Goal: Task Accomplishment & Management: Use online tool/utility

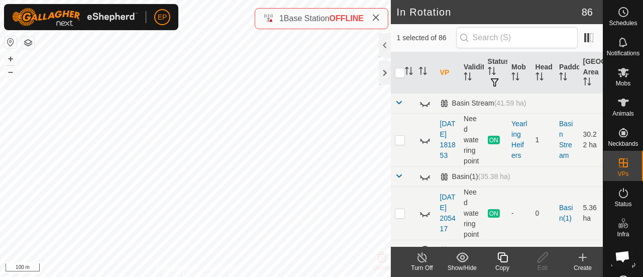
checkbox input "true"
checkbox input "false"
click at [500, 257] on icon at bounding box center [502, 257] width 10 height 10
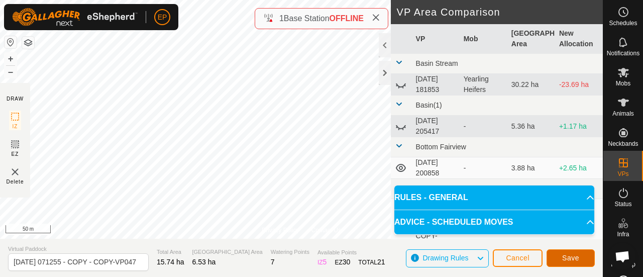
click at [566, 254] on span "Save" at bounding box center [570, 258] width 17 height 8
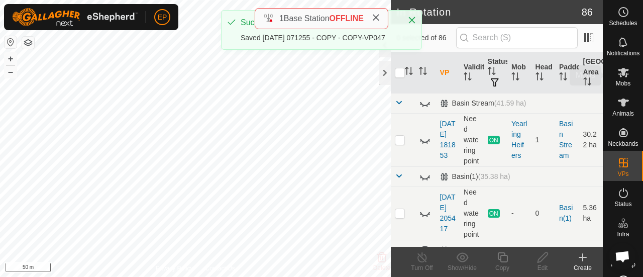
click at [619, 72] on icon at bounding box center [622, 73] width 11 height 10
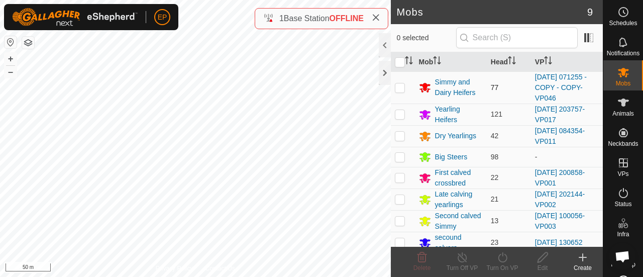
click at [399, 85] on p-checkbox at bounding box center [400, 87] width 10 height 8
checkbox input "true"
click at [500, 257] on icon at bounding box center [502, 257] width 13 height 12
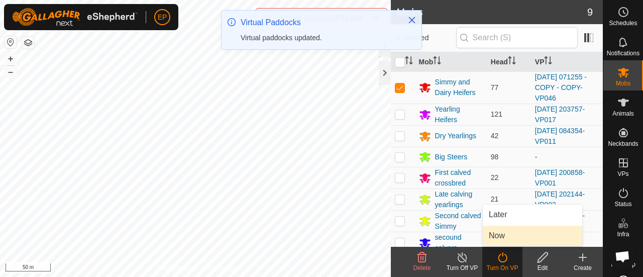
click at [499, 238] on link "Now" at bounding box center [531, 235] width 99 height 20
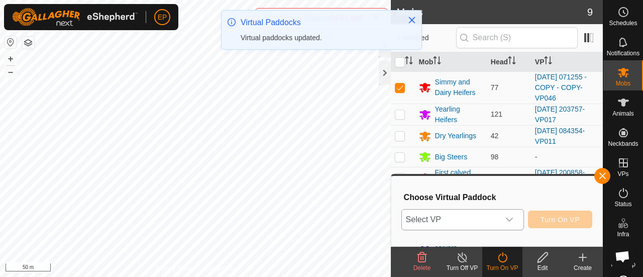
click at [479, 221] on span "Select VP" at bounding box center [450, 219] width 97 height 20
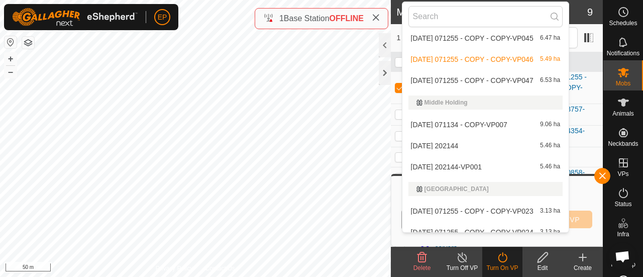
scroll to position [1529, 0]
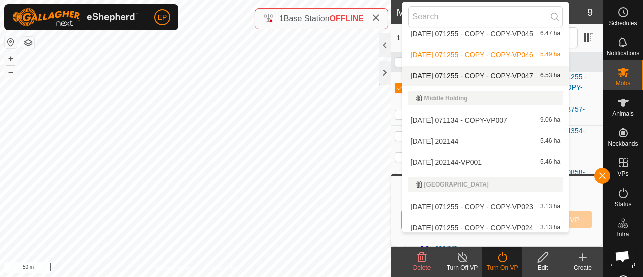
click at [493, 76] on li "[DATE] 071255 - COPY - COPY-VP047 6.53 ha" at bounding box center [485, 76] width 167 height 20
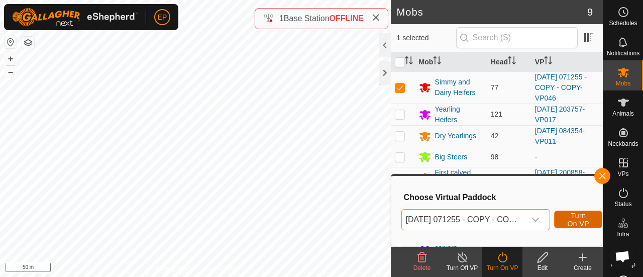
click at [572, 222] on span "Turn On VP" at bounding box center [577, 219] width 23 height 16
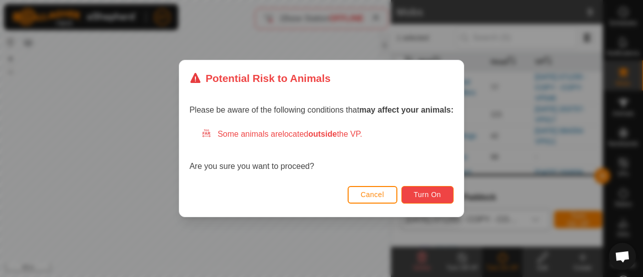
click at [432, 196] on span "Turn On" at bounding box center [427, 194] width 27 height 8
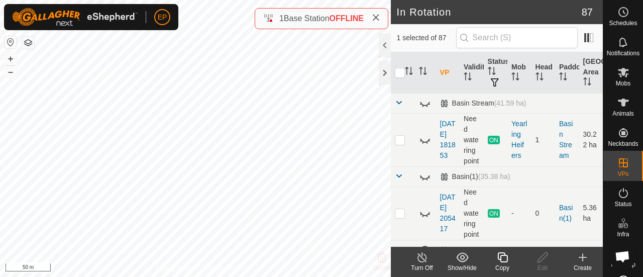
checkbox input "false"
checkbox input "true"
click at [504, 261] on icon at bounding box center [502, 257] width 13 height 12
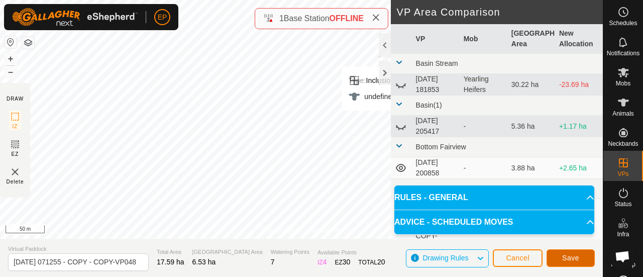
click at [571, 258] on span "Save" at bounding box center [570, 258] width 17 height 8
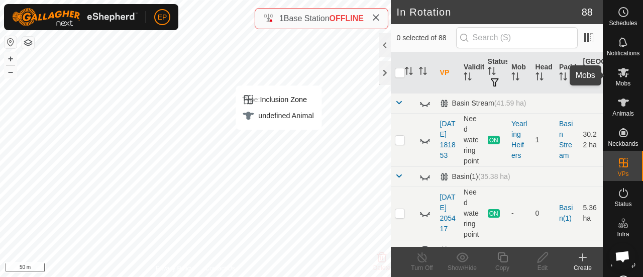
click at [614, 77] on es-mob-svg-icon at bounding box center [623, 72] width 18 height 16
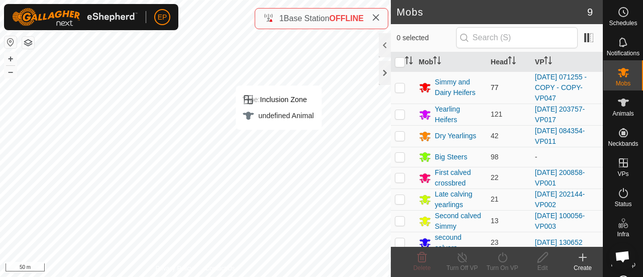
click at [397, 87] on p-checkbox at bounding box center [400, 87] width 10 height 8
checkbox input "true"
click at [500, 255] on icon at bounding box center [502, 257] width 13 height 12
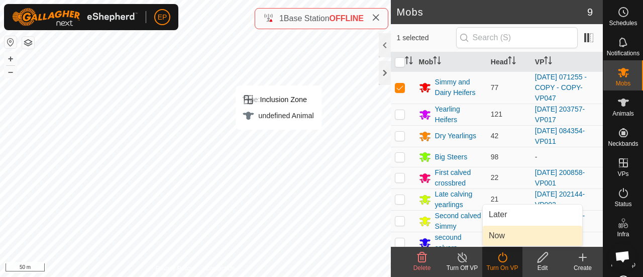
click at [499, 235] on link "Now" at bounding box center [531, 235] width 99 height 20
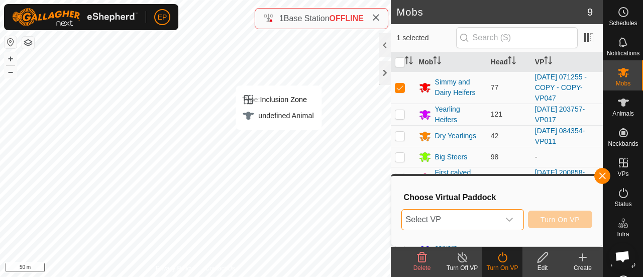
click at [497, 221] on span "Select VP" at bounding box center [450, 219] width 97 height 20
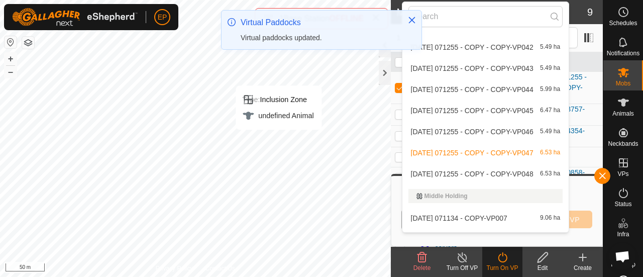
scroll to position [1516, 0]
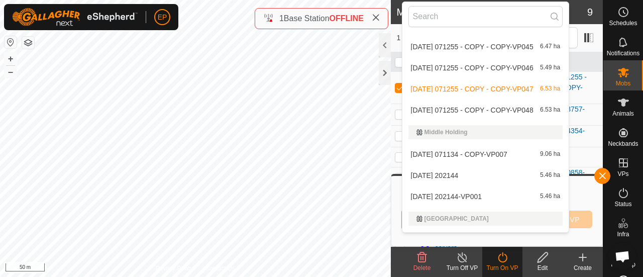
click at [516, 107] on li "[DATE] 071255 - COPY - COPY-VP048 6.53 ha" at bounding box center [485, 110] width 167 height 20
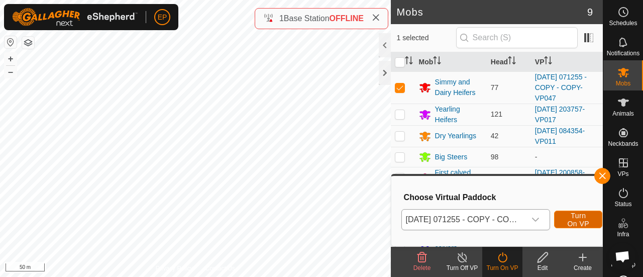
click at [573, 217] on span "Turn On VP" at bounding box center [577, 219] width 23 height 16
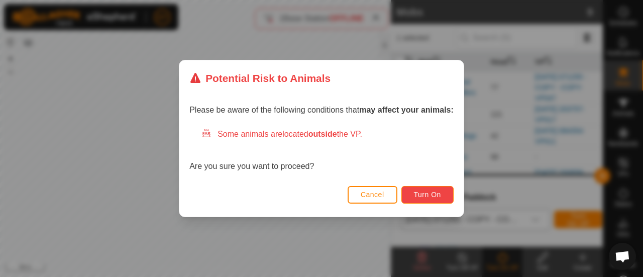
click at [433, 197] on span "Turn On" at bounding box center [427, 194] width 27 height 8
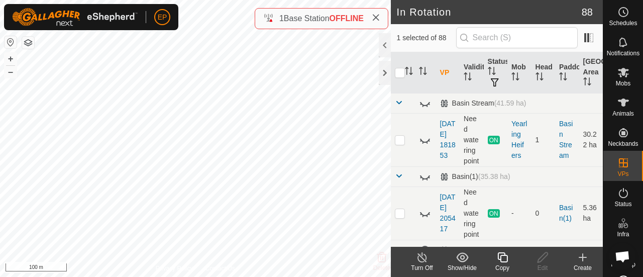
click at [505, 260] on icon at bounding box center [502, 257] width 13 height 12
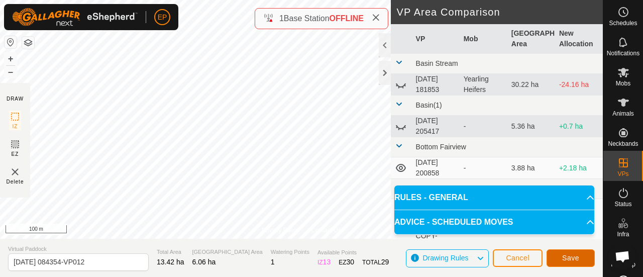
click at [573, 251] on button "Save" at bounding box center [570, 258] width 48 height 18
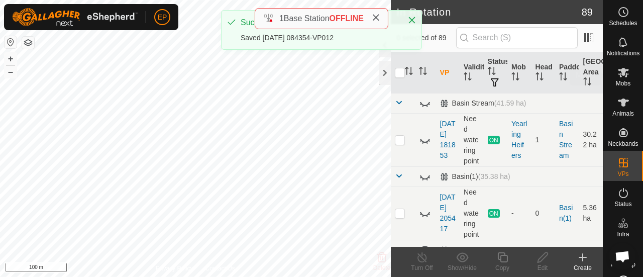
click at [620, 77] on icon at bounding box center [622, 73] width 11 height 10
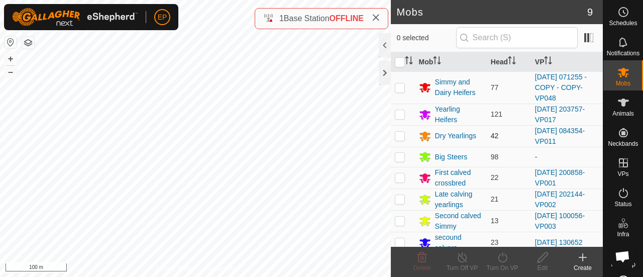
click at [401, 134] on p-checkbox at bounding box center [400, 136] width 10 height 8
checkbox input "true"
click at [502, 264] on div "Turn On VP" at bounding box center [502, 267] width 40 height 9
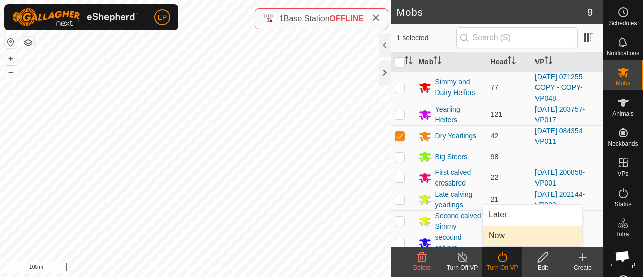
click at [498, 238] on link "Now" at bounding box center [531, 235] width 99 height 20
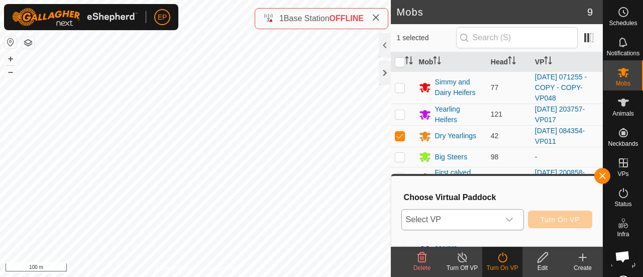
click at [500, 218] on div "dropdown trigger" at bounding box center [509, 219] width 20 height 20
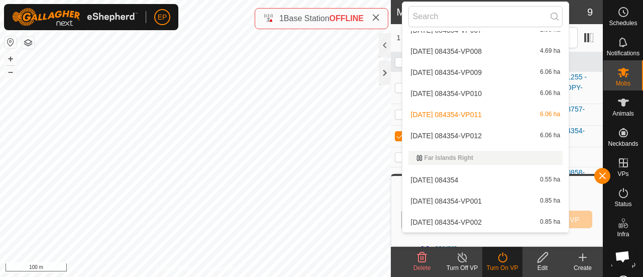
scroll to position [400, 0]
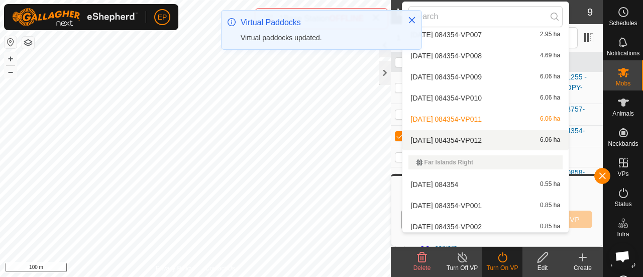
click at [486, 138] on li "[DATE] 084354-VP012 6.06 ha" at bounding box center [485, 140] width 167 height 20
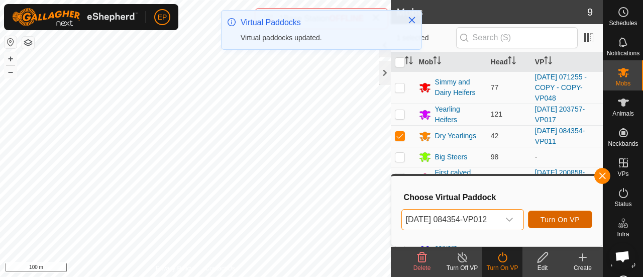
click at [552, 215] on span "Turn On VP" at bounding box center [559, 219] width 39 height 8
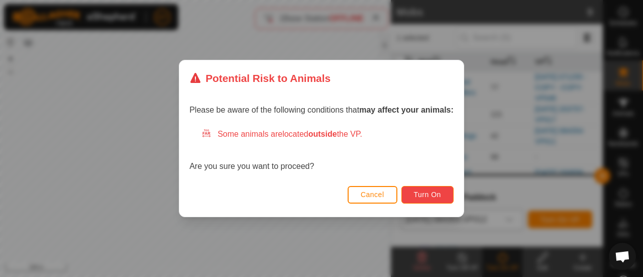
click at [427, 197] on span "Turn On" at bounding box center [427, 194] width 27 height 8
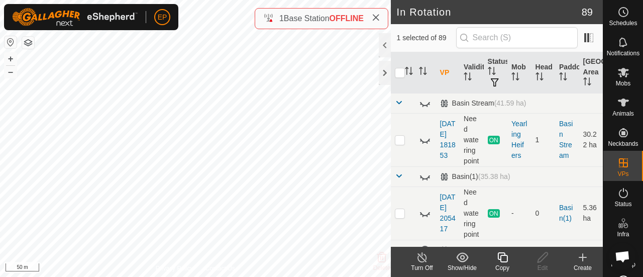
click at [500, 256] on icon at bounding box center [502, 257] width 10 height 10
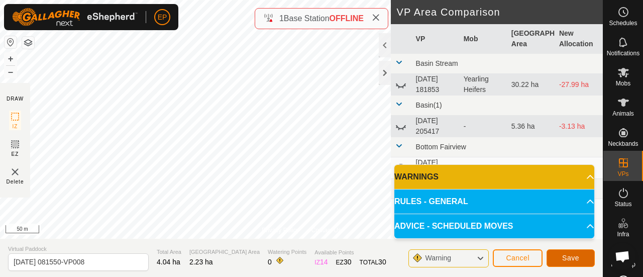
click at [571, 256] on span "Save" at bounding box center [570, 258] width 17 height 8
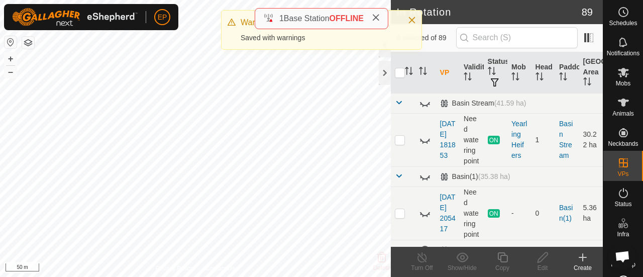
click at [622, 74] on icon at bounding box center [623, 72] width 12 height 12
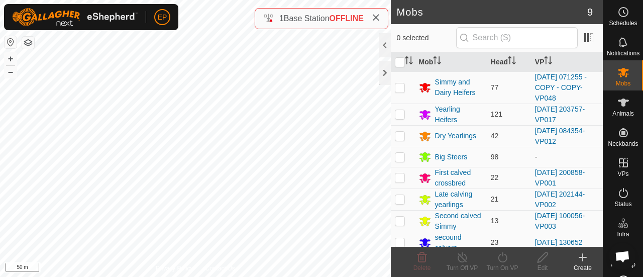
scroll to position [37, 0]
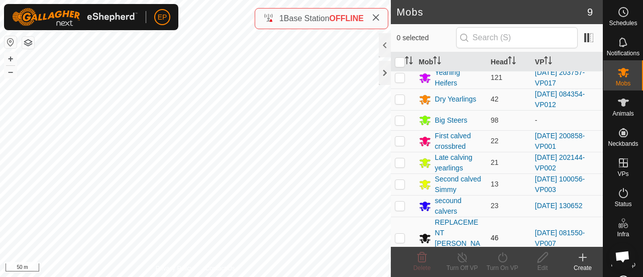
click at [398, 233] on p-checkbox at bounding box center [400, 237] width 10 height 8
checkbox input "true"
click at [503, 257] on icon at bounding box center [502, 257] width 13 height 12
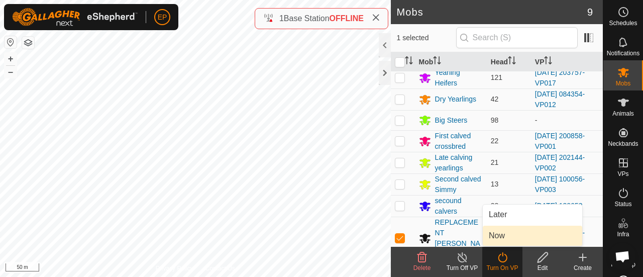
click at [500, 234] on link "Now" at bounding box center [531, 235] width 99 height 20
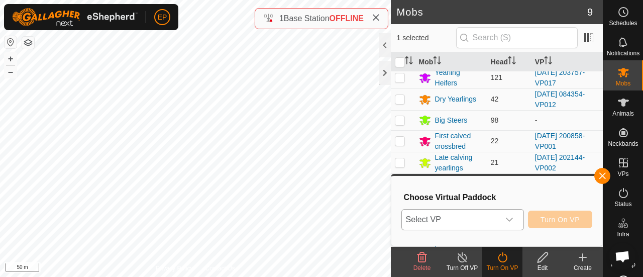
click at [492, 223] on span "Select VP" at bounding box center [450, 219] width 97 height 20
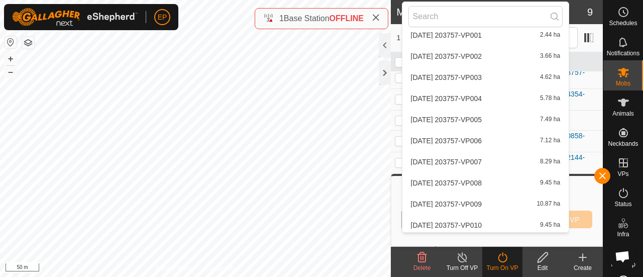
scroll to position [856, 0]
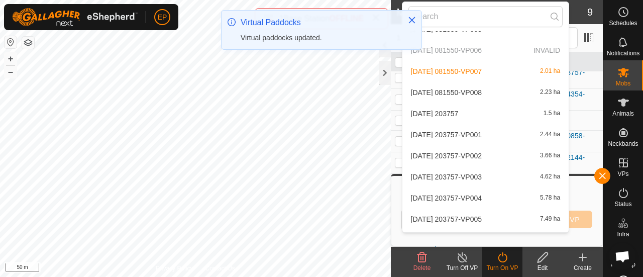
click at [505, 96] on li "[DATE] 081550-VP008 2.23 ha" at bounding box center [485, 92] width 167 height 20
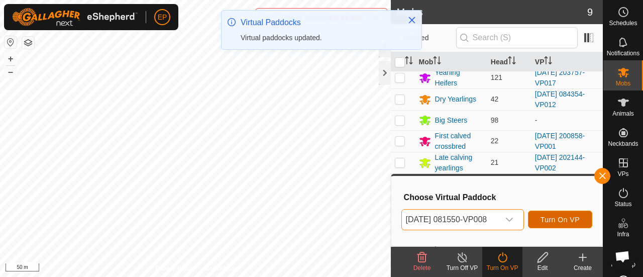
click at [561, 218] on span "Turn On VP" at bounding box center [559, 219] width 39 height 8
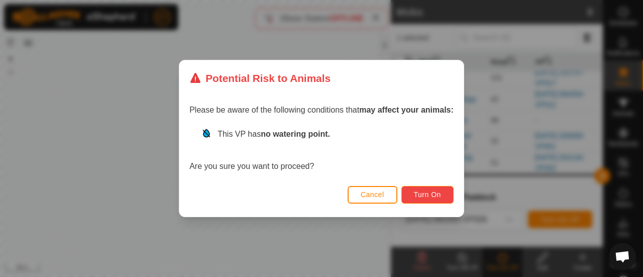
click at [433, 193] on span "Turn On" at bounding box center [427, 194] width 27 height 8
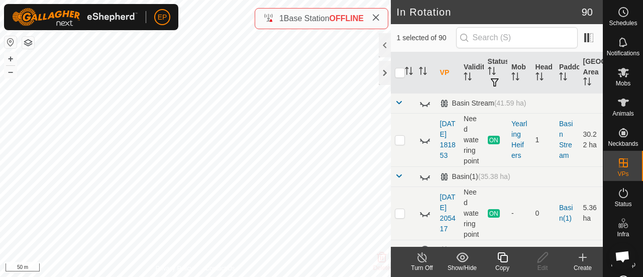
click at [504, 260] on icon at bounding box center [502, 257] width 13 height 12
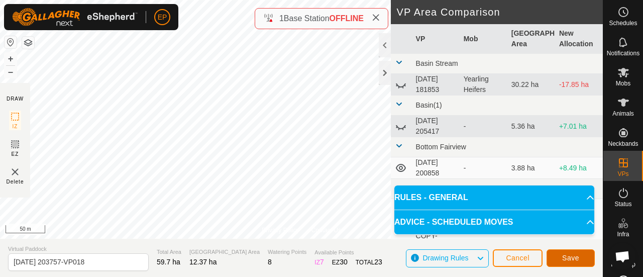
click at [573, 258] on span "Save" at bounding box center [570, 258] width 17 height 8
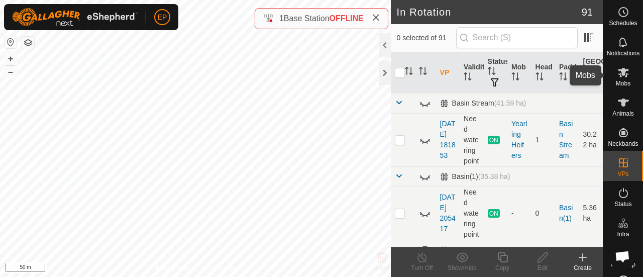
click at [623, 81] on span "Mobs" at bounding box center [622, 83] width 15 height 6
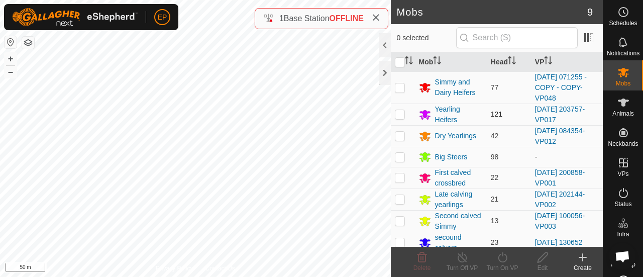
click at [402, 112] on p-checkbox at bounding box center [400, 114] width 10 height 8
checkbox input "true"
click at [504, 259] on icon at bounding box center [502, 257] width 13 height 12
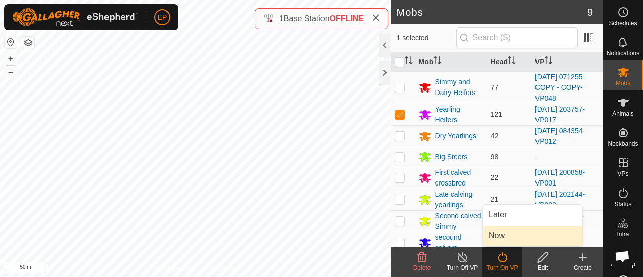
click at [503, 242] on link "Now" at bounding box center [531, 235] width 99 height 20
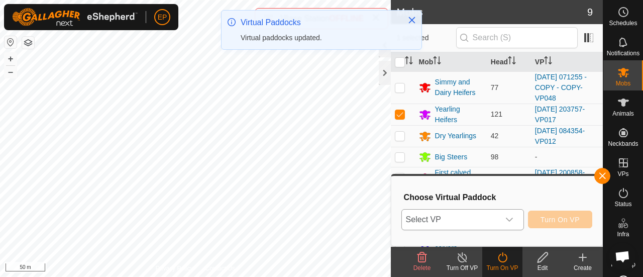
click at [506, 219] on icon "dropdown trigger" at bounding box center [509, 219] width 8 height 8
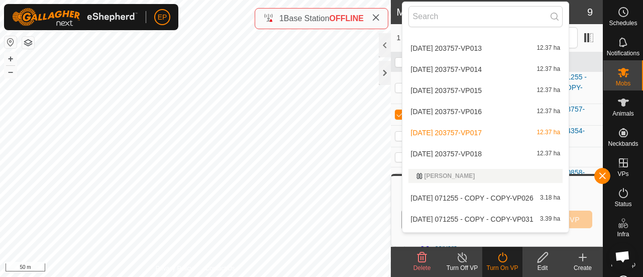
scroll to position [1200, 0]
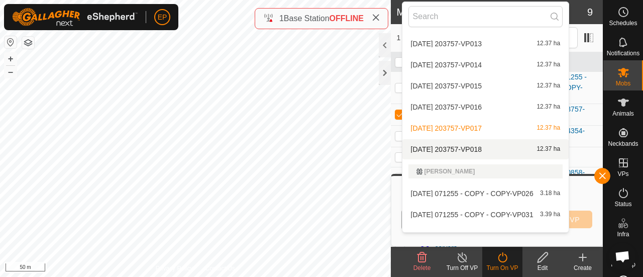
click at [503, 146] on li "[DATE] 203757-VP018 12.37 ha" at bounding box center [485, 149] width 167 height 20
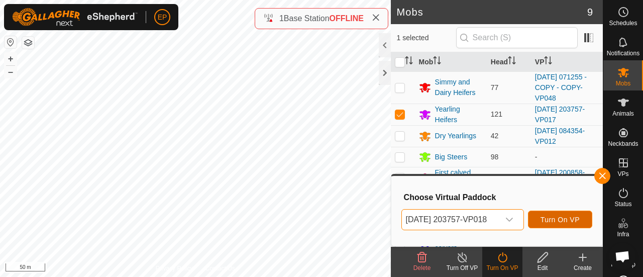
click at [569, 219] on span "Turn On VP" at bounding box center [559, 219] width 39 height 8
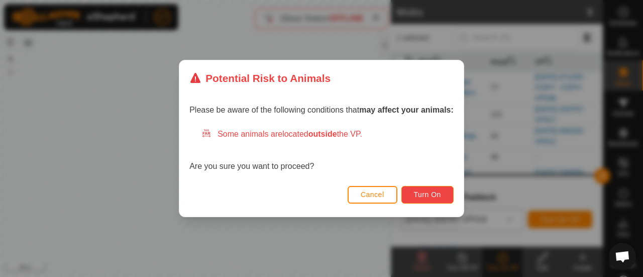
click at [438, 196] on span "Turn On" at bounding box center [427, 194] width 27 height 8
